Goal: Use online tool/utility: Utilize a website feature to perform a specific function

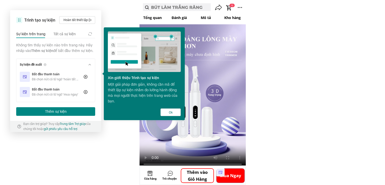
click at [48, 116] on button "Thêm sự kiện" at bounding box center [55, 111] width 79 height 9
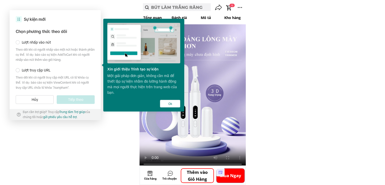
click at [38, 71] on span "Lượt truy cập URL" at bounding box center [36, 70] width 29 height 6
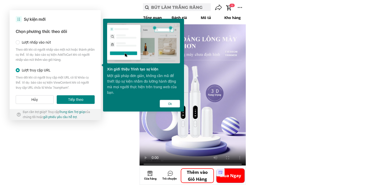
click at [80, 99] on button "Tiếp theo" at bounding box center [76, 99] width 38 height 9
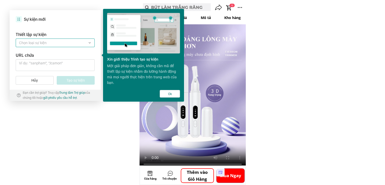
click at [74, 44] on label at bounding box center [55, 42] width 79 height 9
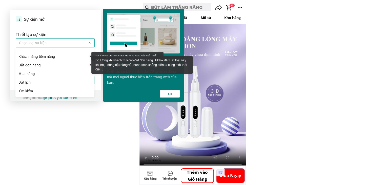
scroll to position [101, 0]
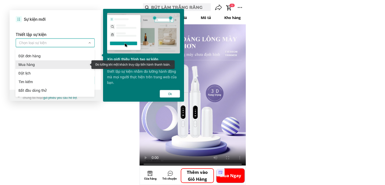
click at [62, 67] on span "Mua hàng" at bounding box center [55, 65] width 74 height 6
type input "Mua hàng"
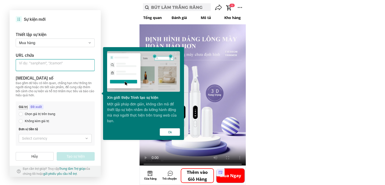
click at [50, 62] on textarea at bounding box center [55, 65] width 79 height 12
paste textarea "[URL][DOMAIN_NAME]"
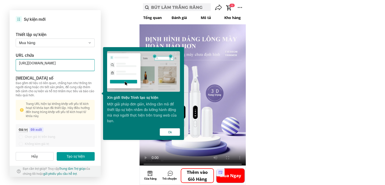
type textarea "[URL][DOMAIN_NAME]"
click at [55, 75] on div "[MEDICAL_DATA] số" at bounding box center [55, 78] width 79 height 6
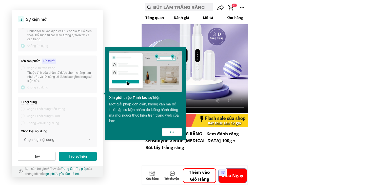
scroll to position [127, 0]
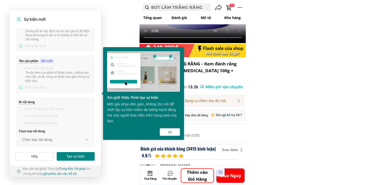
click at [70, 157] on button "Tạo sự kiện" at bounding box center [76, 156] width 38 height 9
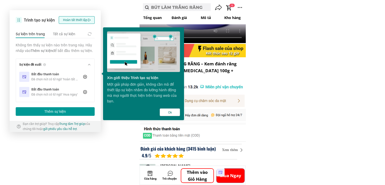
click at [76, 20] on button "Hoàn tất thiết lập" at bounding box center [77, 20] width 36 height 8
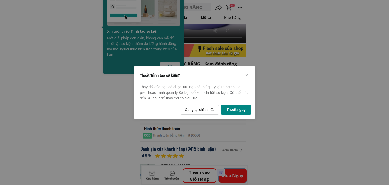
click at [229, 110] on button "Thoát ngay" at bounding box center [236, 110] width 30 height 10
